Goal: Complete application form

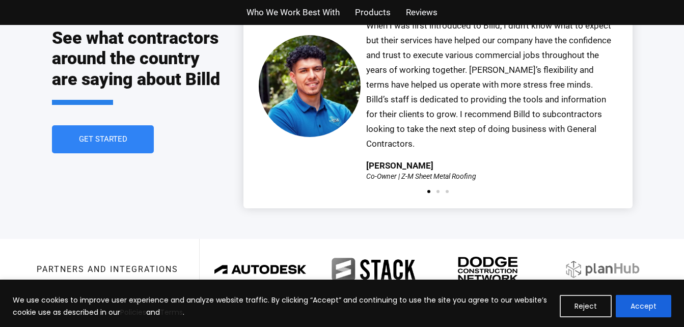
scroll to position [2262, 0]
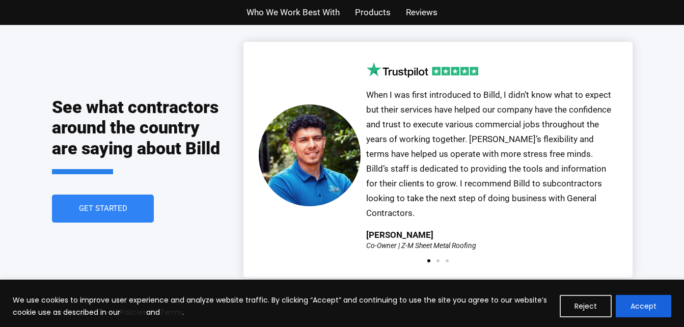
click at [647, 223] on div "See what contractors around the country are saying about Billd Get Started Our …" at bounding box center [342, 159] width 684 height 297
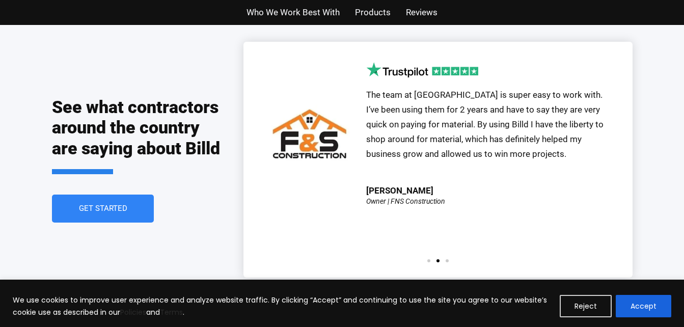
click at [648, 223] on div "See what contractors around the country are saying about Billd Get Started Our …" at bounding box center [342, 159] width 684 height 297
click at [651, 197] on div "See what contractors around the country are saying about Billd Get Started Our …" at bounding box center [342, 159] width 684 height 297
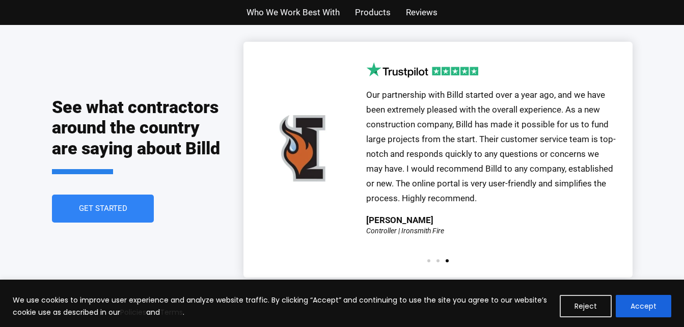
click at [666, 187] on div "See what contractors around the country are saying about Billd Get Started Our …" at bounding box center [342, 159] width 684 height 297
click at [117, 194] on link "Get Started" at bounding box center [102, 209] width 107 height 30
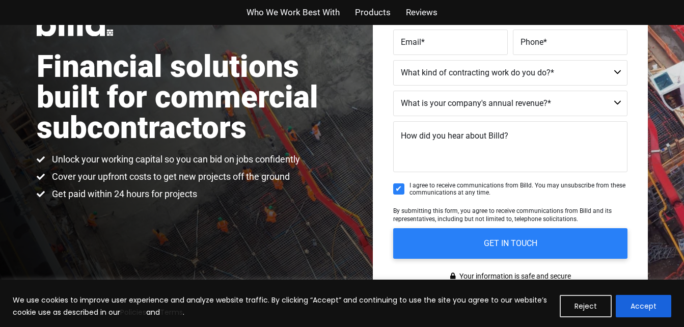
scroll to position [25, 0]
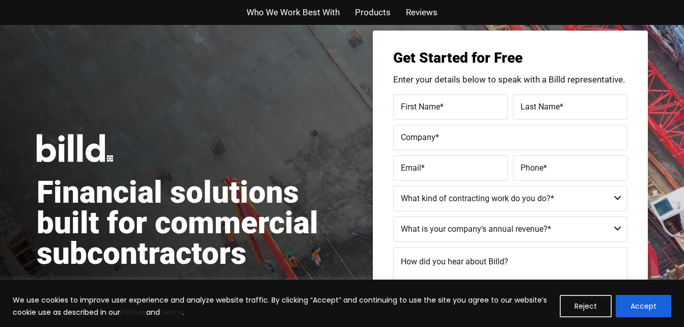
click at [443, 105] on span "*" at bounding box center [442, 106] width 4 height 10
click at [443, 105] on input "First Name *" at bounding box center [450, 106] width 115 height 25
type input "camilo"
type input "gaitan"
type input "GAYTTAN SERVICES"
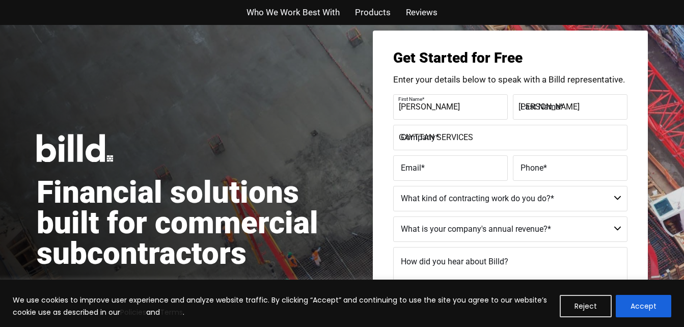
type input "gayttanrestoration@gmail.com"
type input "(140) 755-84704"
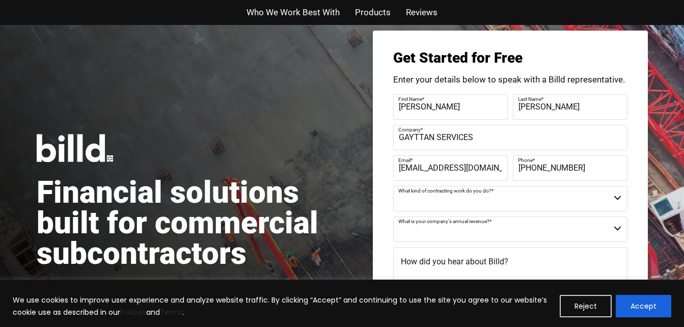
click at [616, 195] on select "Commercial Commercial and Residential Residential Not a Contractor" at bounding box center [510, 198] width 234 height 25
select select "Commercial and Residential"
click at [393, 186] on select "Commercial Commercial and Residential Residential Not a Contractor" at bounding box center [510, 198] width 234 height 25
click at [617, 228] on select "$40M + $25M - $40M $8M - $25M $4M - $8M $2M - $4M $1M - $2M Less than $1M" at bounding box center [510, 229] width 234 height 25
select select "$40M +"
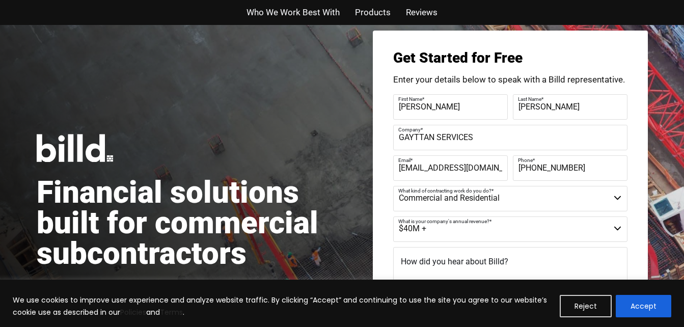
click at [393, 217] on select "$40M + $25M - $40M $8M - $25M $4M - $8M $2M - $4M $1M - $2M Less than $1M" at bounding box center [510, 229] width 234 height 25
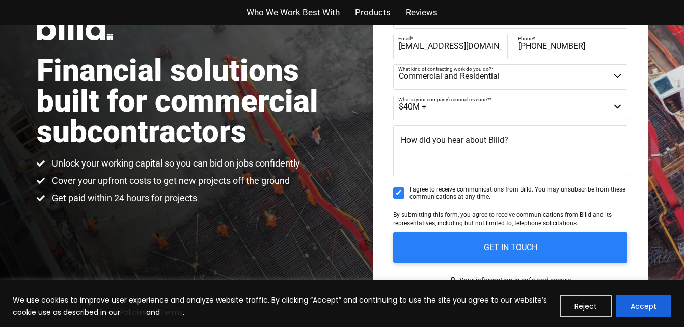
scroll to position [147, 0]
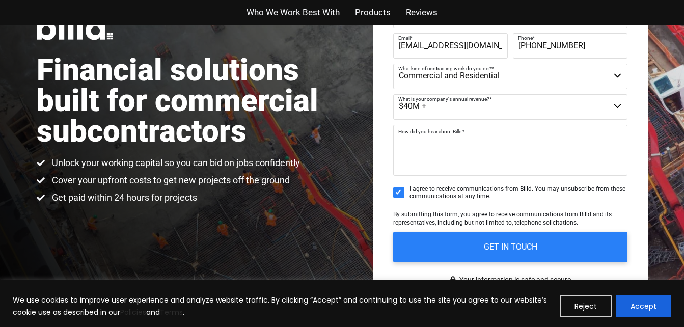
click at [522, 158] on textarea "How did you hear about Billd?" at bounding box center [510, 150] width 234 height 51
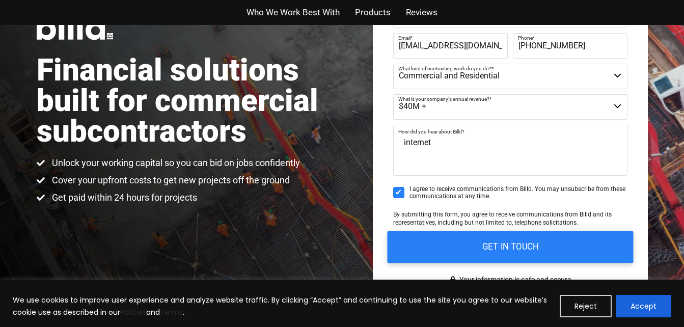
type textarea "internet"
click at [504, 240] on input "GET IN TOUCH" at bounding box center [510, 247] width 246 height 32
